Goal: Task Accomplishment & Management: Use online tool/utility

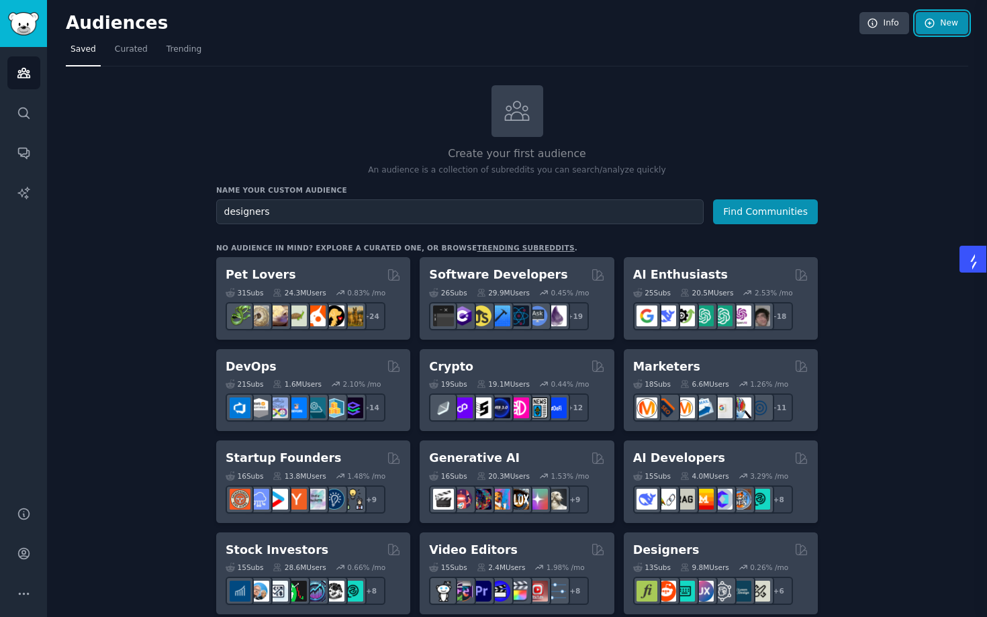
click at [923, 30] on link "New" at bounding box center [941, 23] width 52 height 23
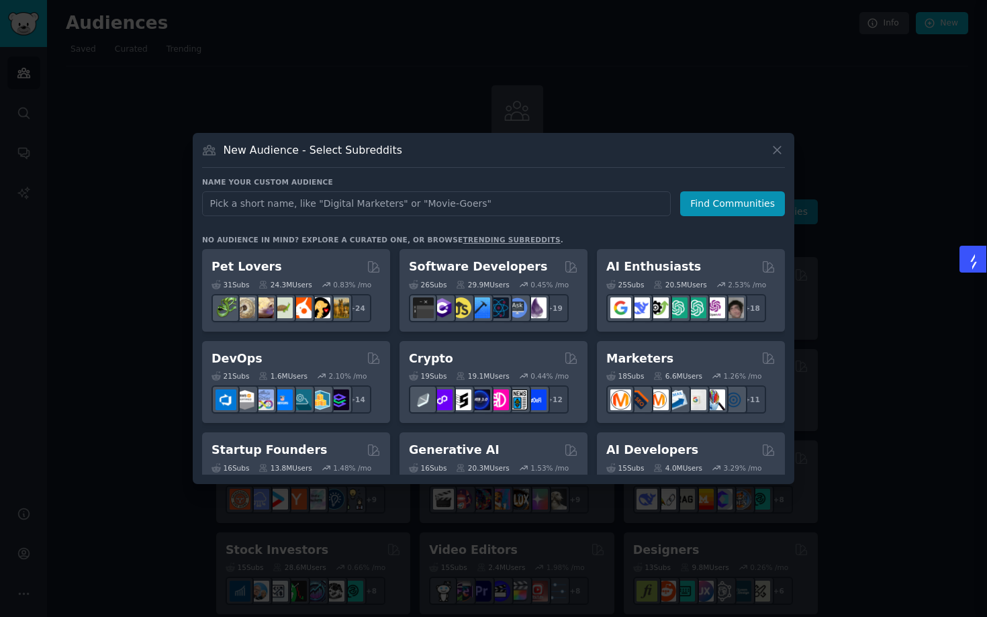
click at [605, 85] on div at bounding box center [493, 308] width 987 height 617
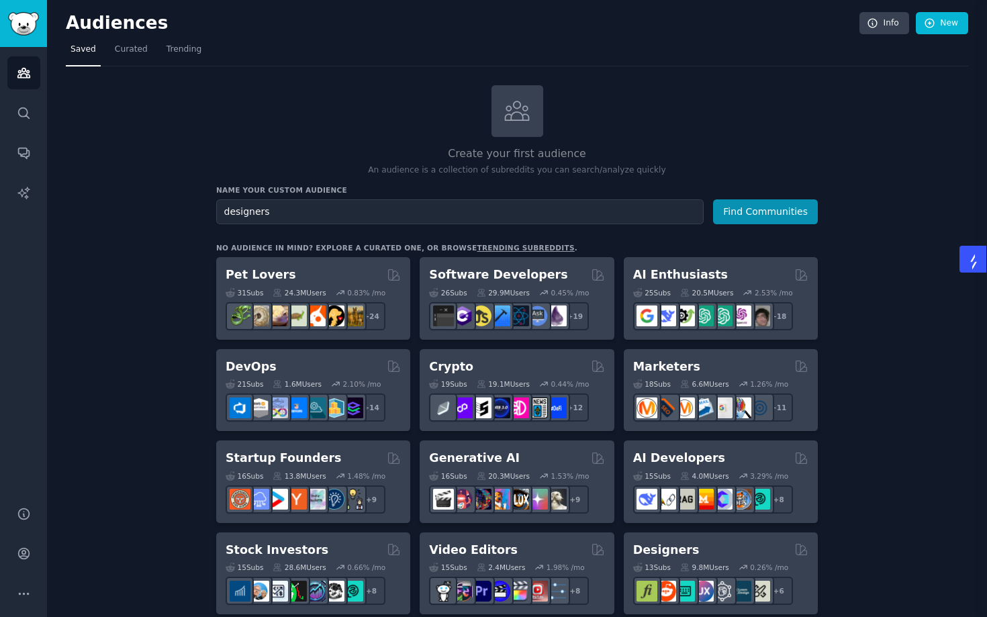
click at [531, 130] on div at bounding box center [517, 111] width 52 height 52
click at [492, 246] on link "trending subreddits" at bounding box center [525, 248] width 97 height 8
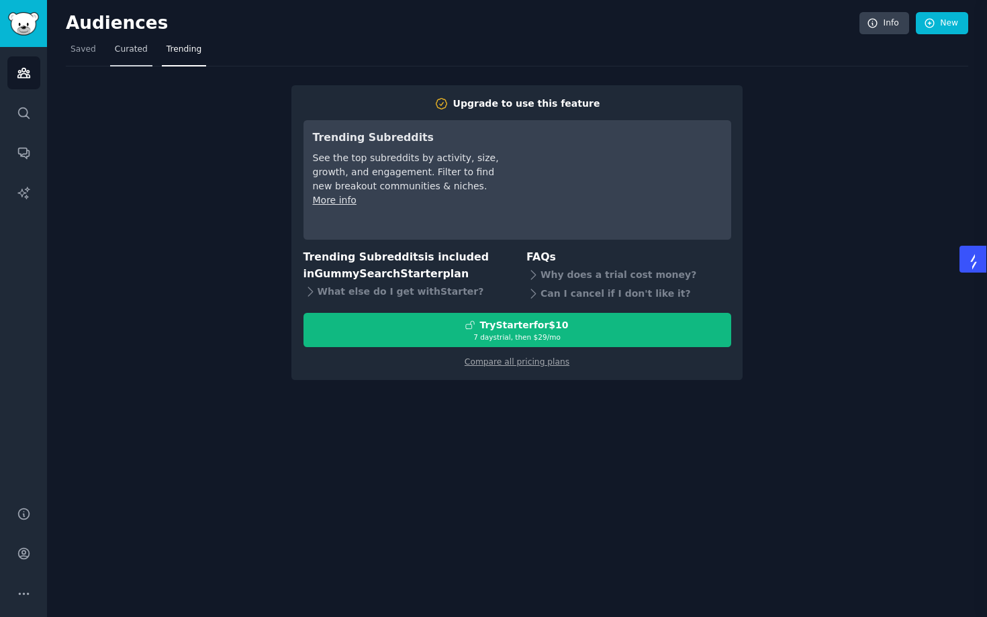
click at [133, 62] on link "Curated" at bounding box center [131, 53] width 42 height 28
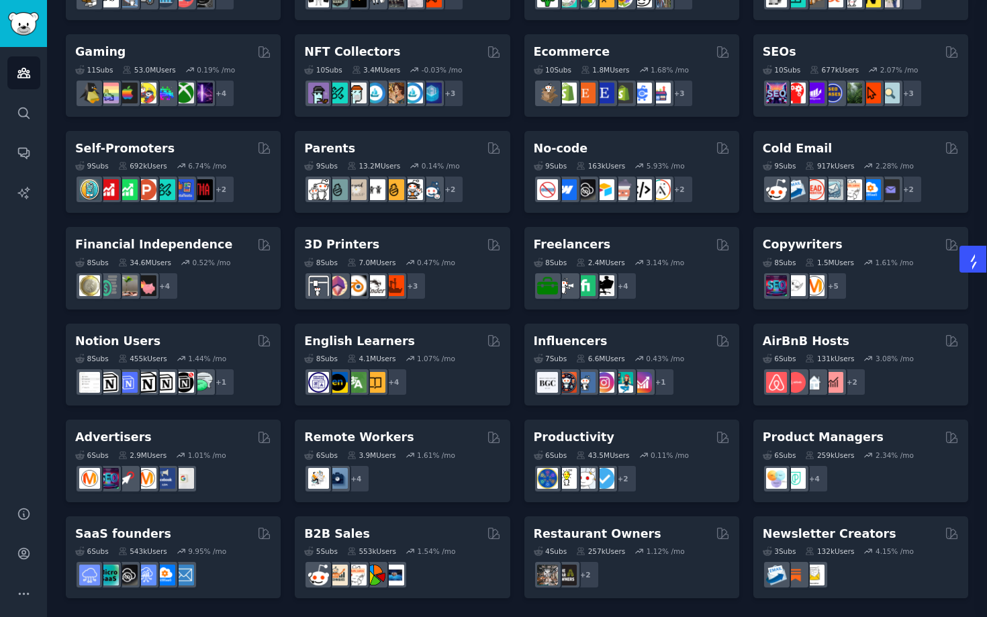
scroll to position [335, 0]
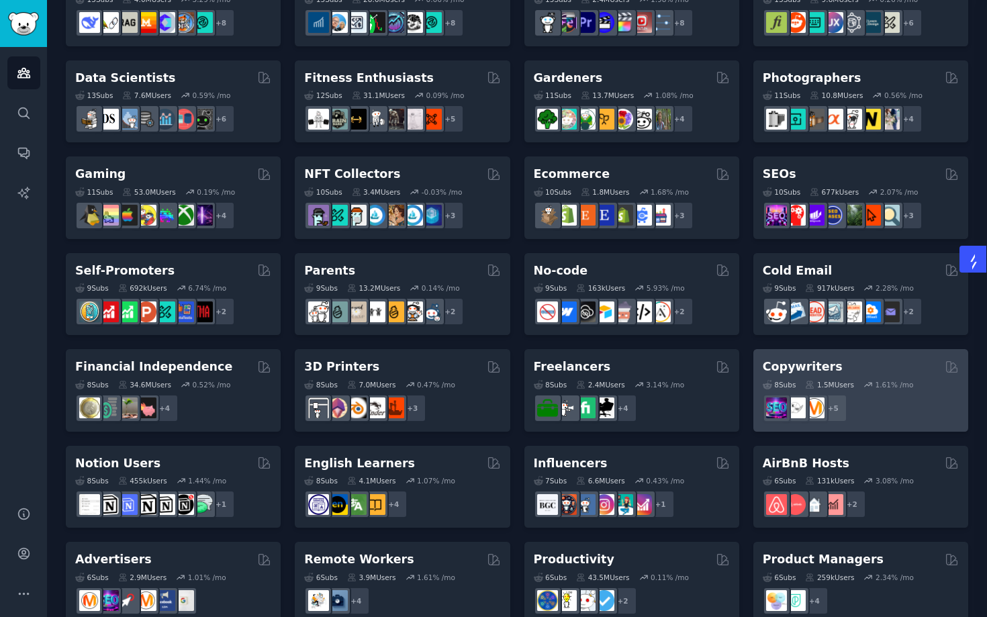
click at [893, 360] on div "Copywriters" at bounding box center [860, 366] width 196 height 17
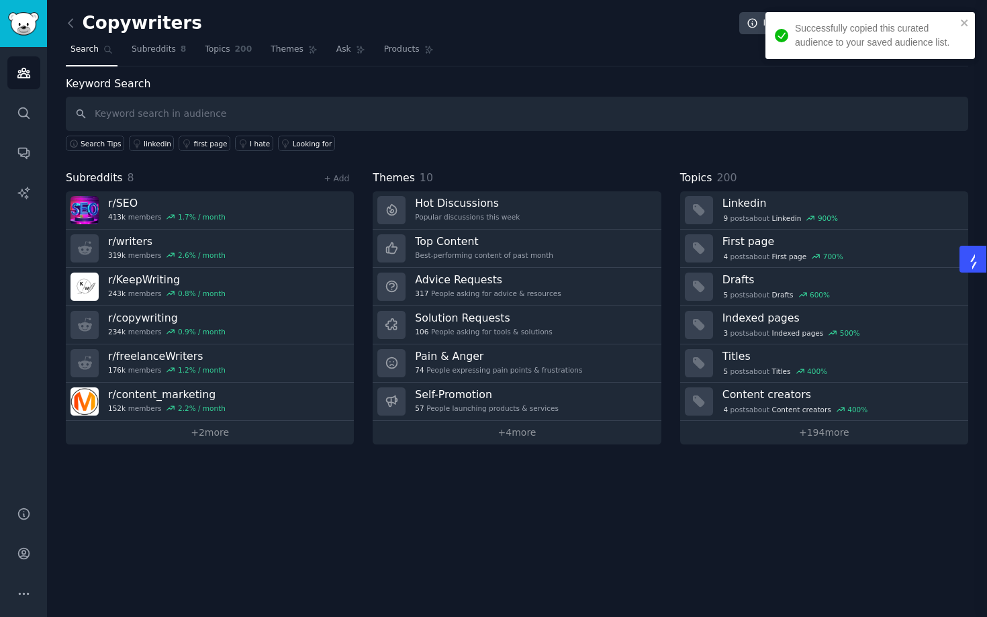
click at [962, 17] on div "Successfully copied this curated audience to your saved audience list." at bounding box center [869, 35] width 209 height 47
